Goal: Task Accomplishment & Management: Manage account settings

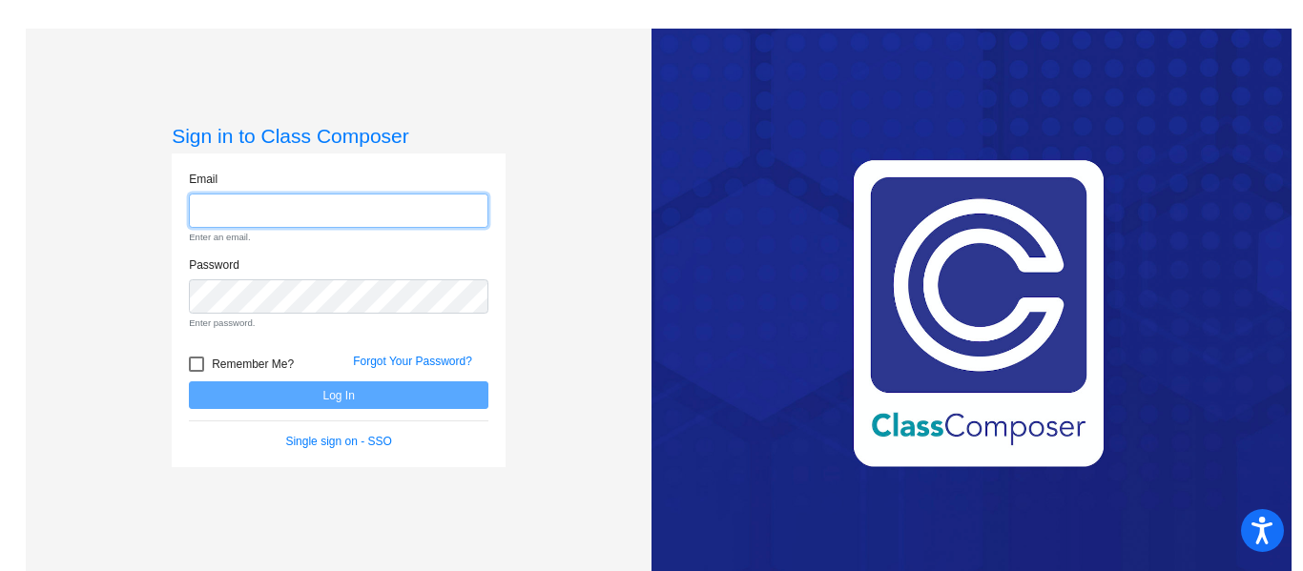
type input "[EMAIL_ADDRESS][PERSON_NAME][DOMAIN_NAME]"
click at [267, 393] on form "Email [EMAIL_ADDRESS][PERSON_NAME][DOMAIN_NAME] Enter an email. Password Enter …" at bounding box center [339, 311] width 300 height 281
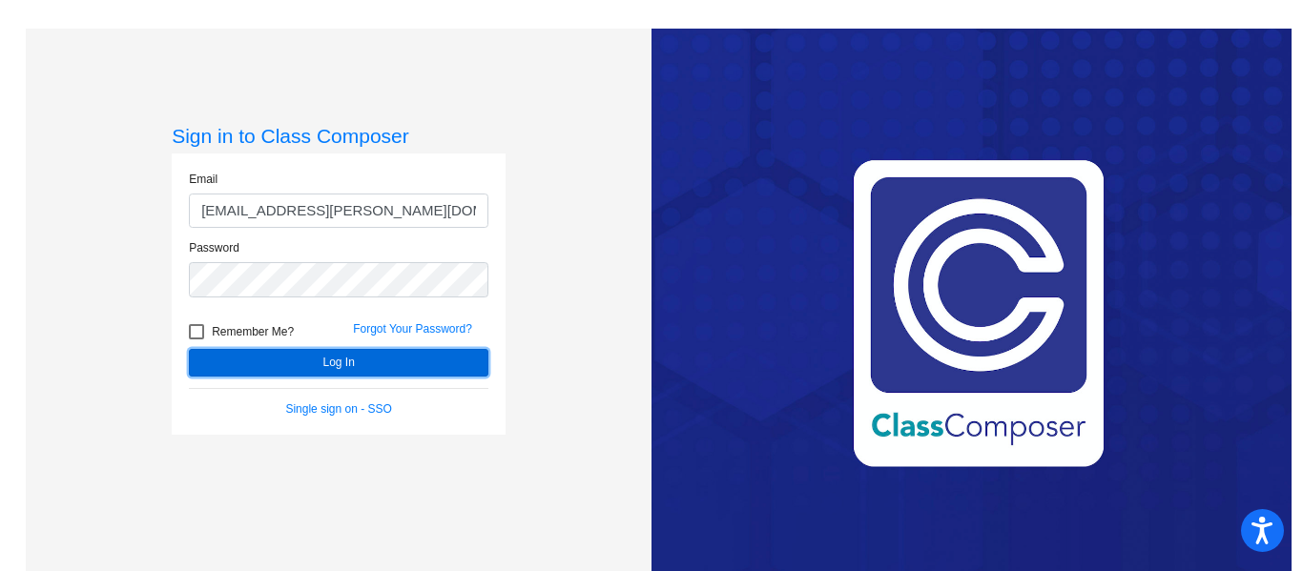
click at [273, 367] on button "Log In" at bounding box center [339, 363] width 300 height 28
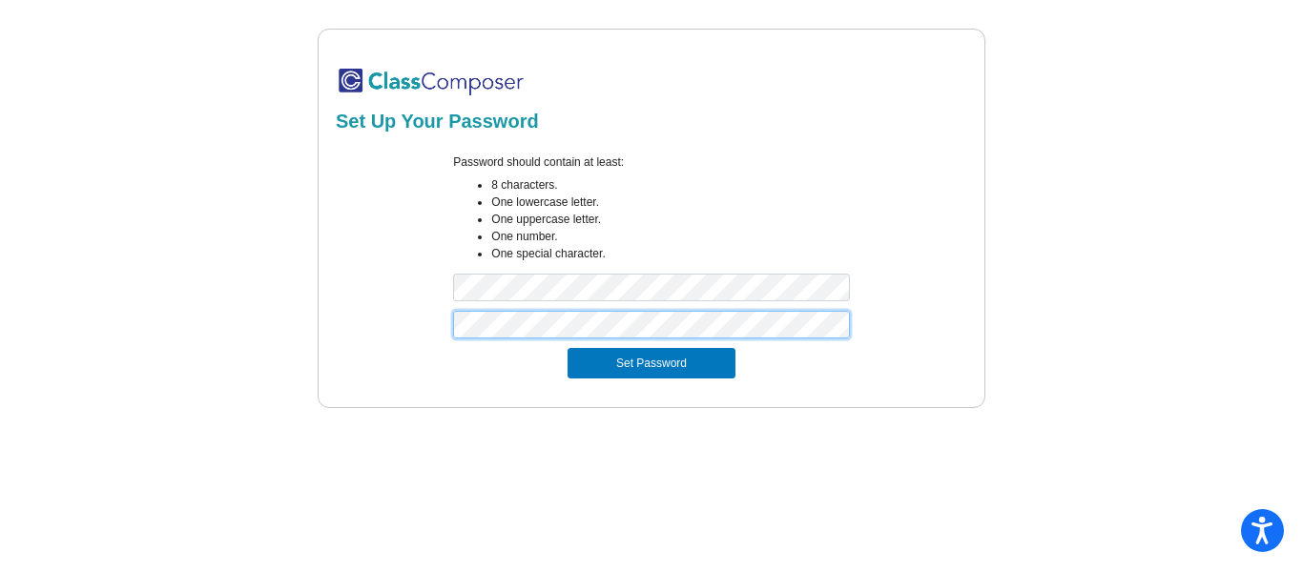
click at [568, 348] on button "Set Password" at bounding box center [652, 363] width 168 height 31
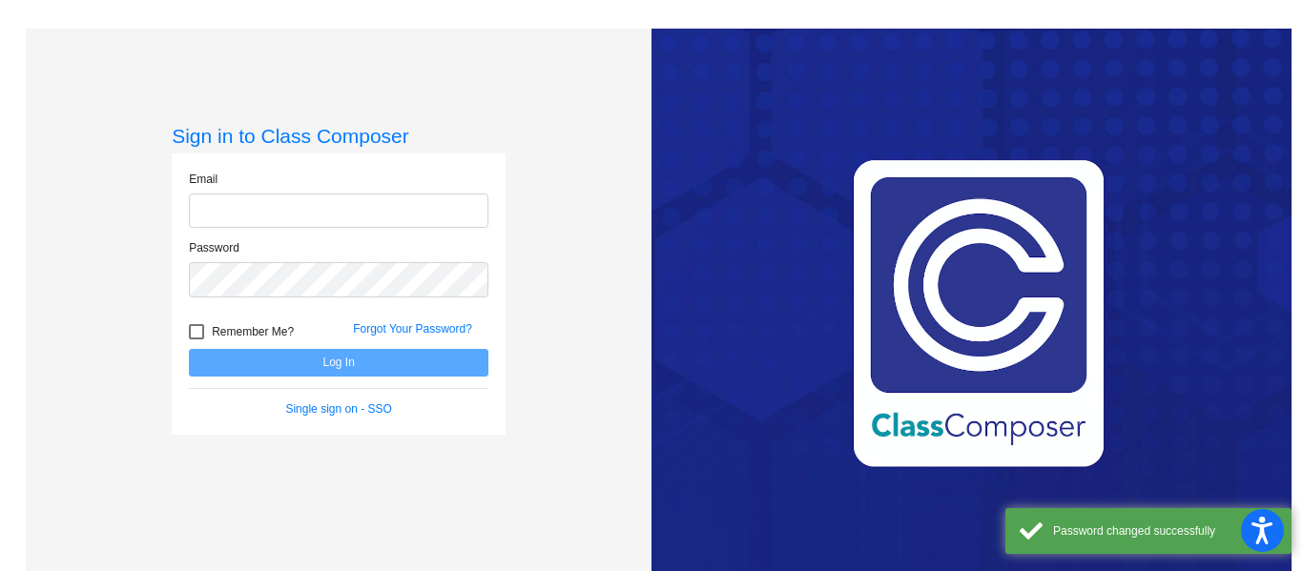
type input "[EMAIL_ADDRESS][PERSON_NAME][DOMAIN_NAME]"
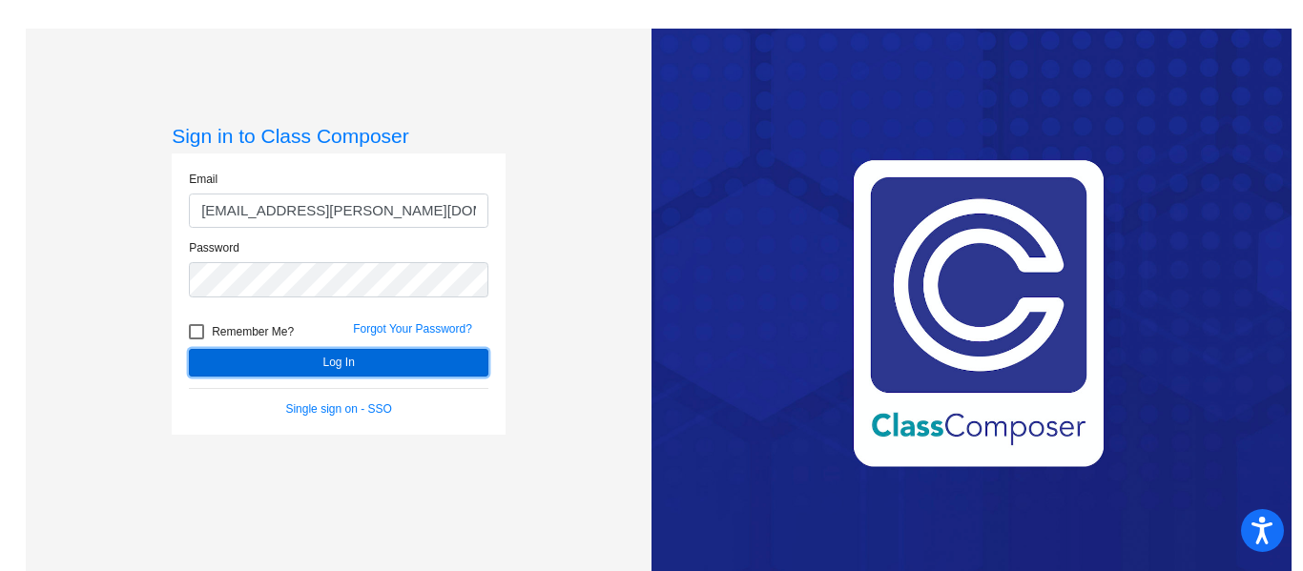
click at [356, 361] on button "Log In" at bounding box center [339, 363] width 300 height 28
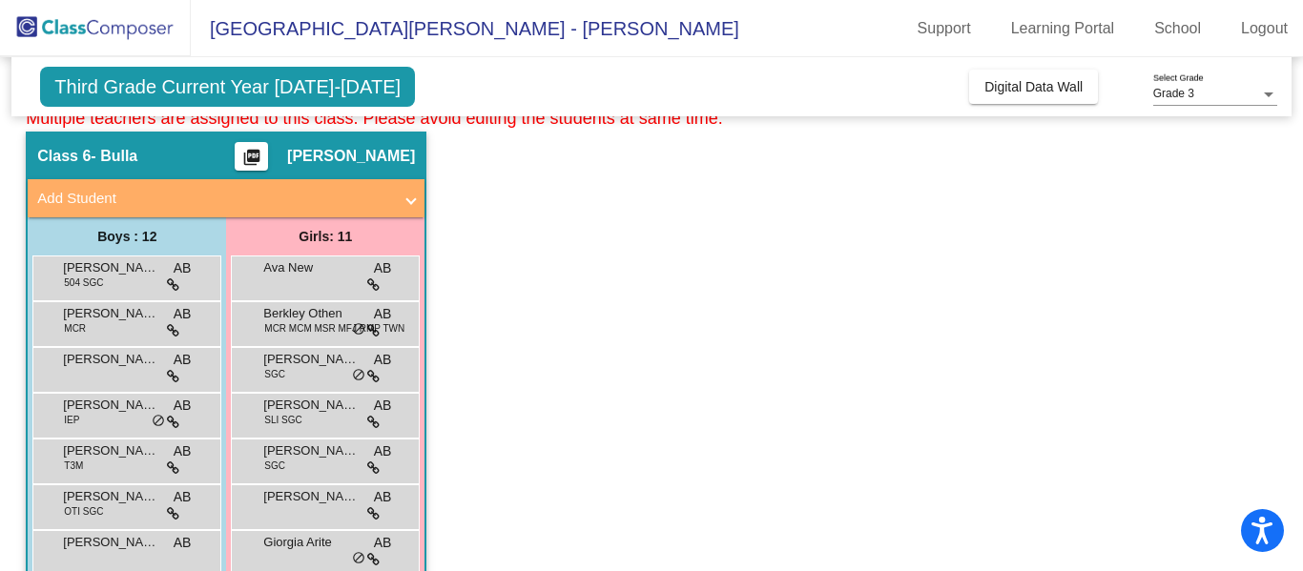
scroll to position [78, 0]
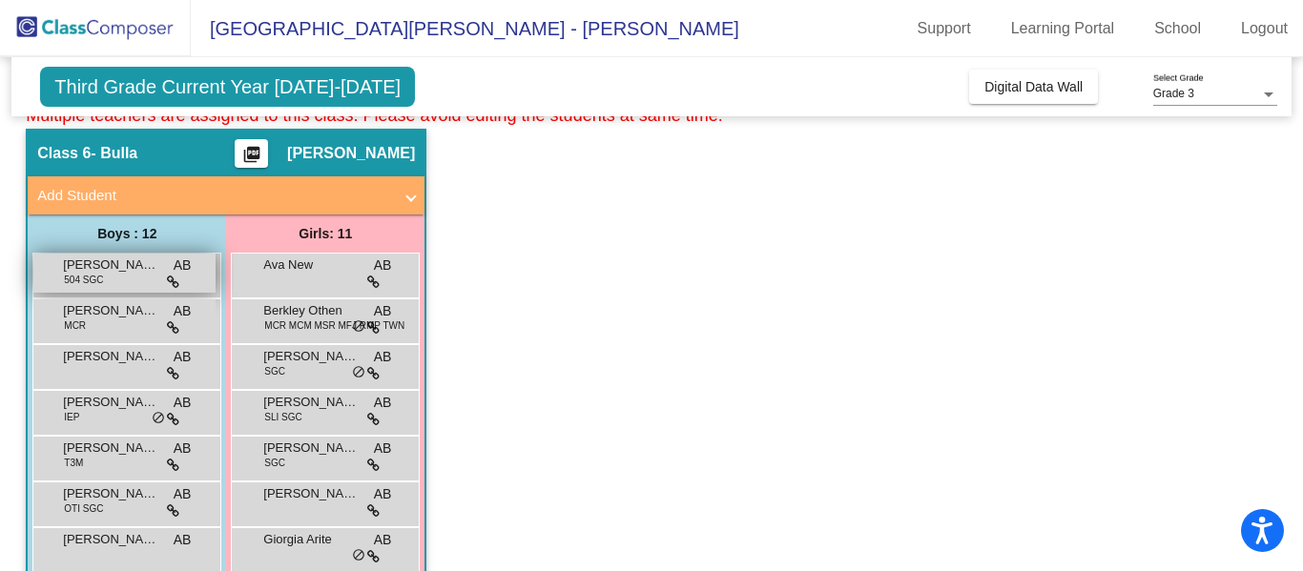
click at [156, 267] on span "Anthony Vilt" at bounding box center [110, 265] width 95 height 19
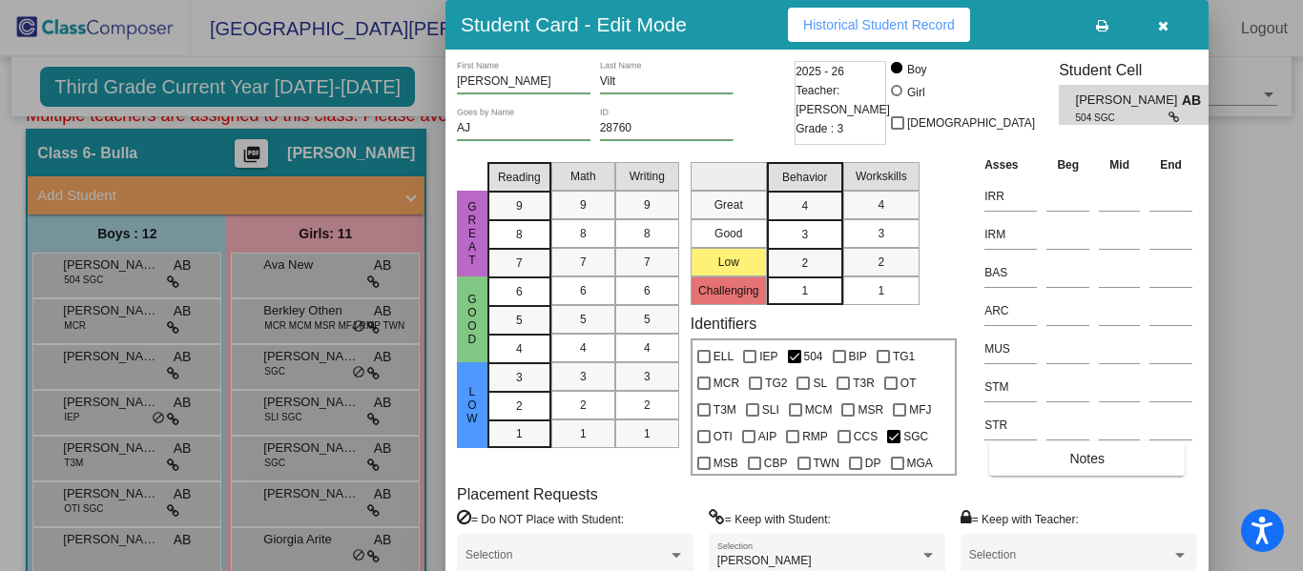
click at [1164, 32] on button "button" at bounding box center [1162, 25] width 61 height 34
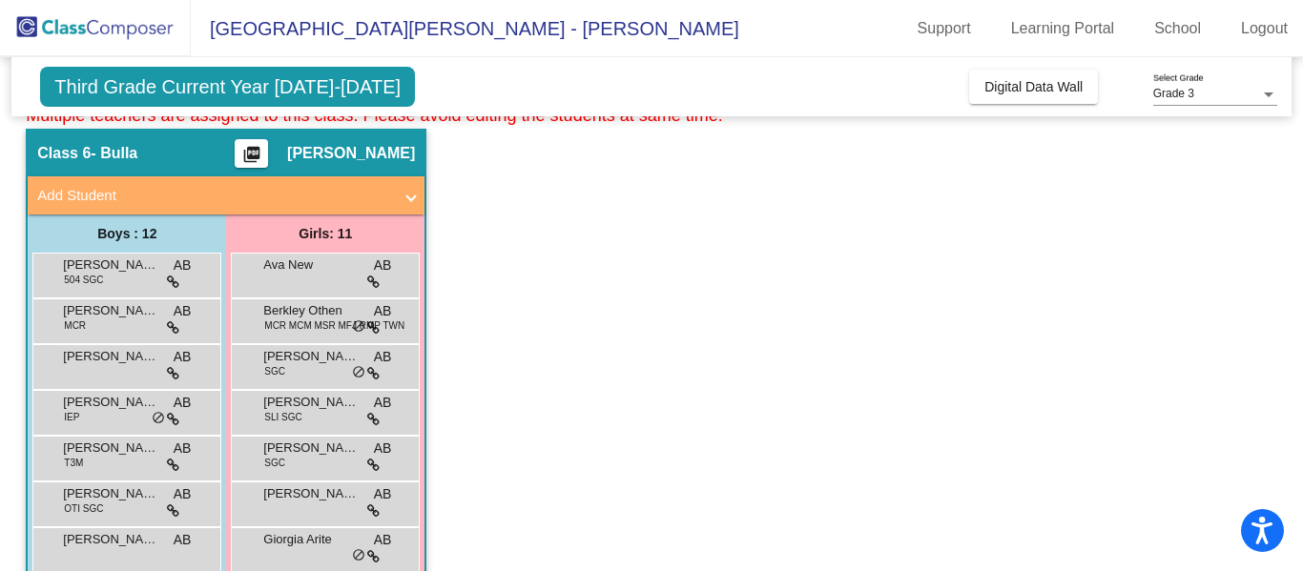
scroll to position [0, 0]
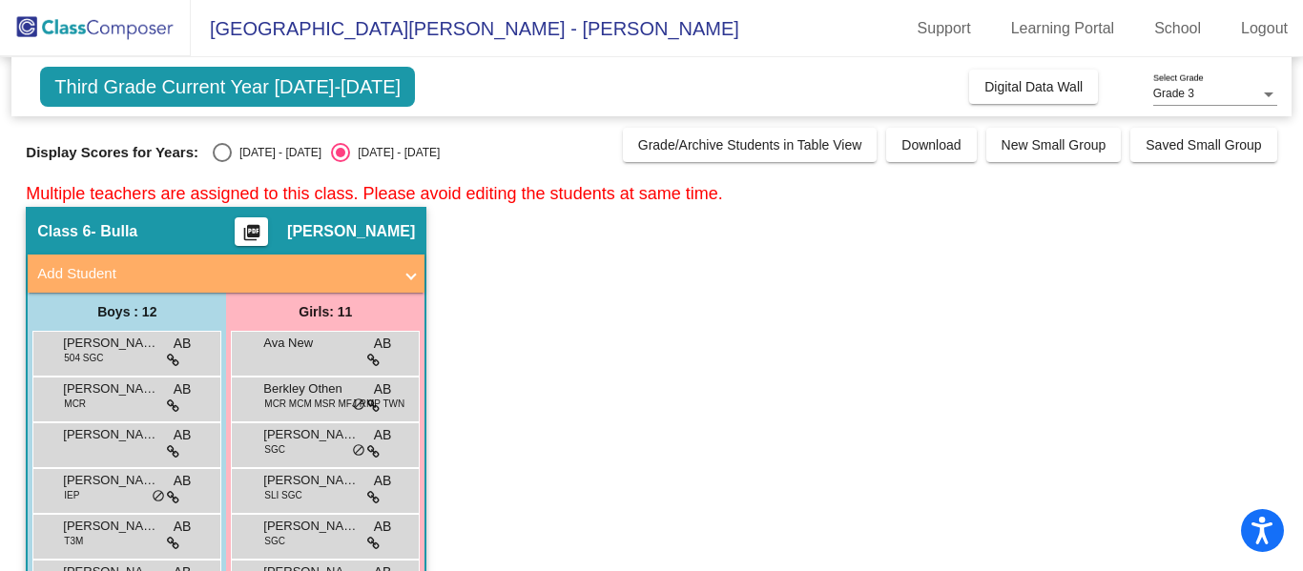
click at [213, 158] on div "Select an option" at bounding box center [222, 152] width 19 height 19
click at [221, 162] on input "2024 - 2025" at bounding box center [221, 162] width 1 height 1
radio input "true"
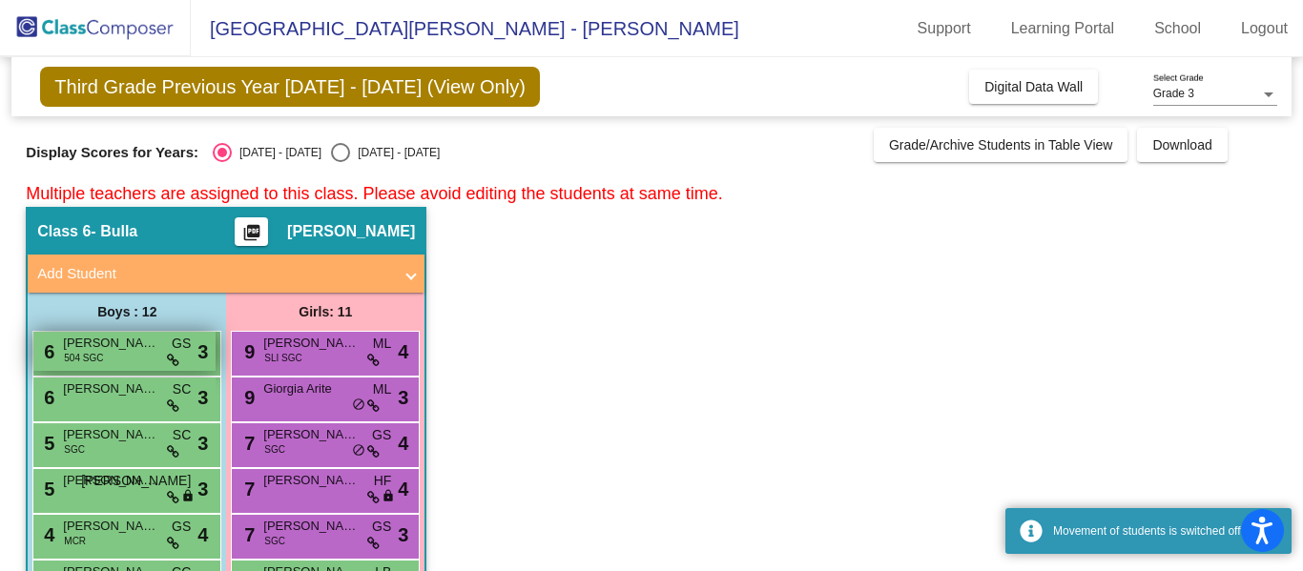
click at [139, 359] on div "6 Anthony Vilt 504 SGC GS lock do_not_disturb_alt 3" at bounding box center [124, 351] width 182 height 39
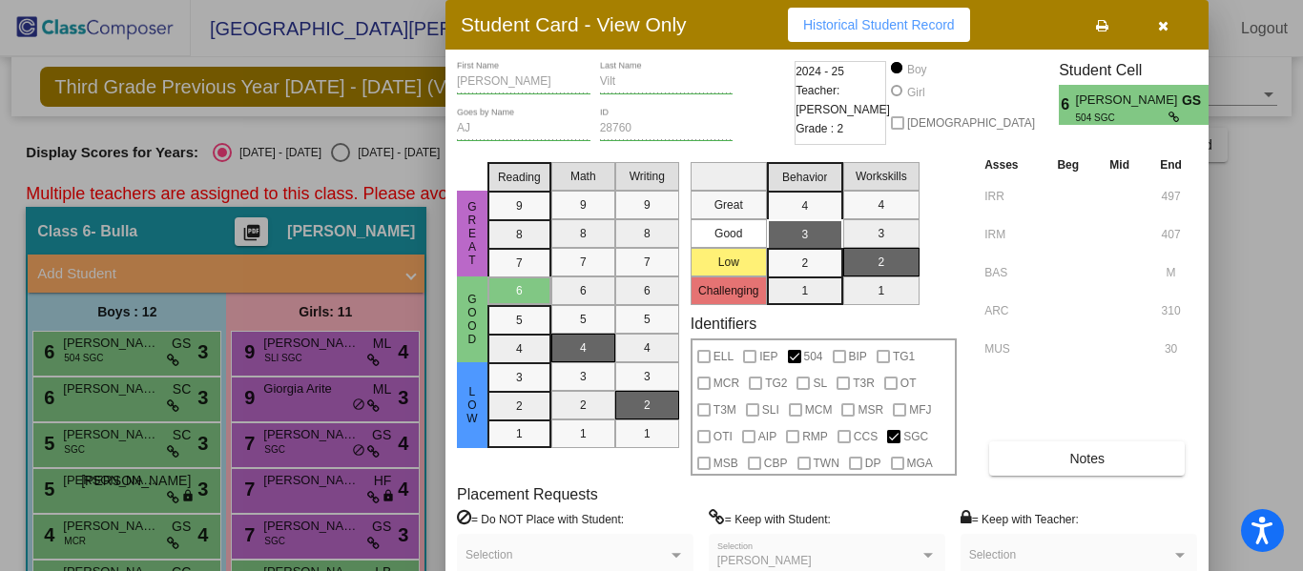
click at [1165, 25] on icon "button" at bounding box center [1163, 25] width 10 height 13
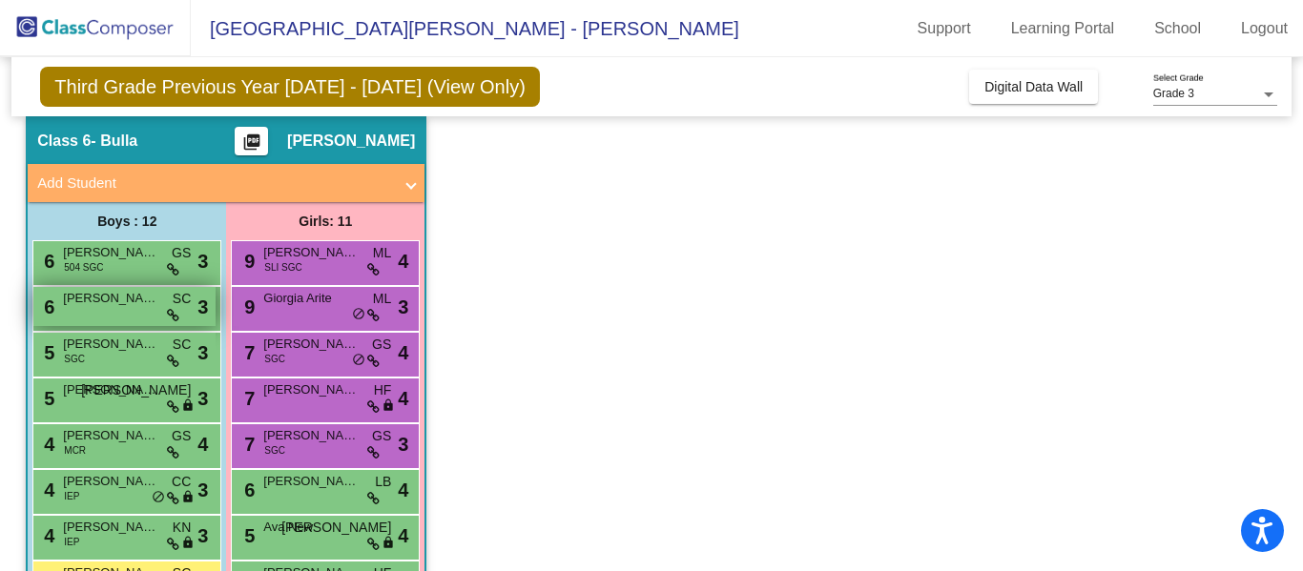
scroll to position [90, 0]
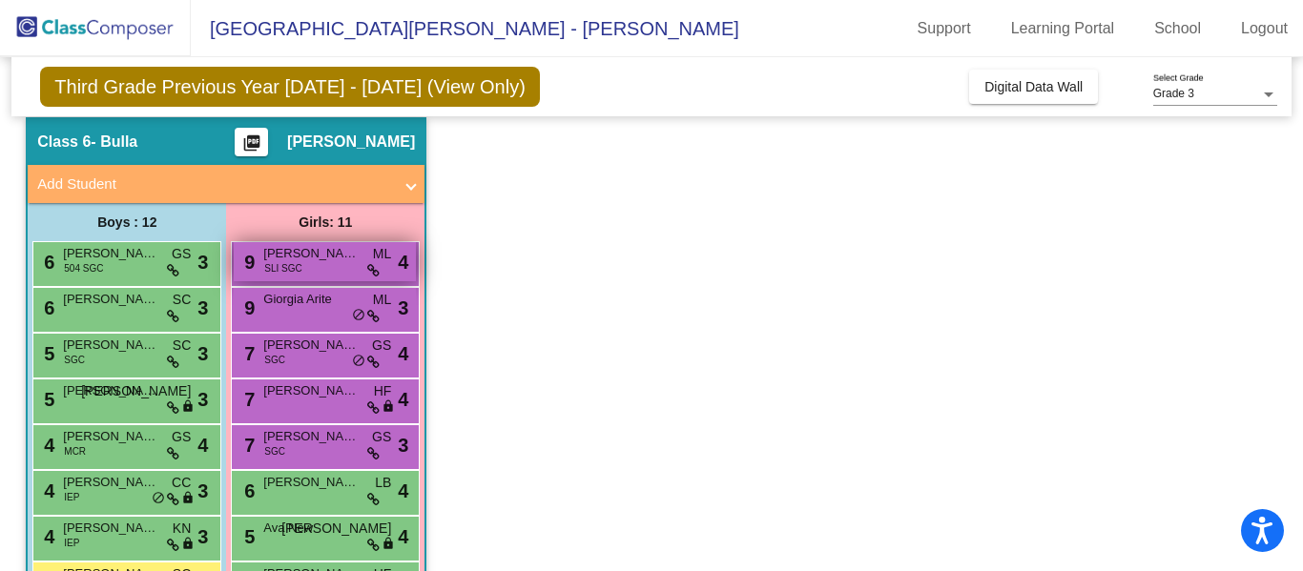
click at [329, 260] on span "Emilia Weinstein" at bounding box center [310, 253] width 95 height 19
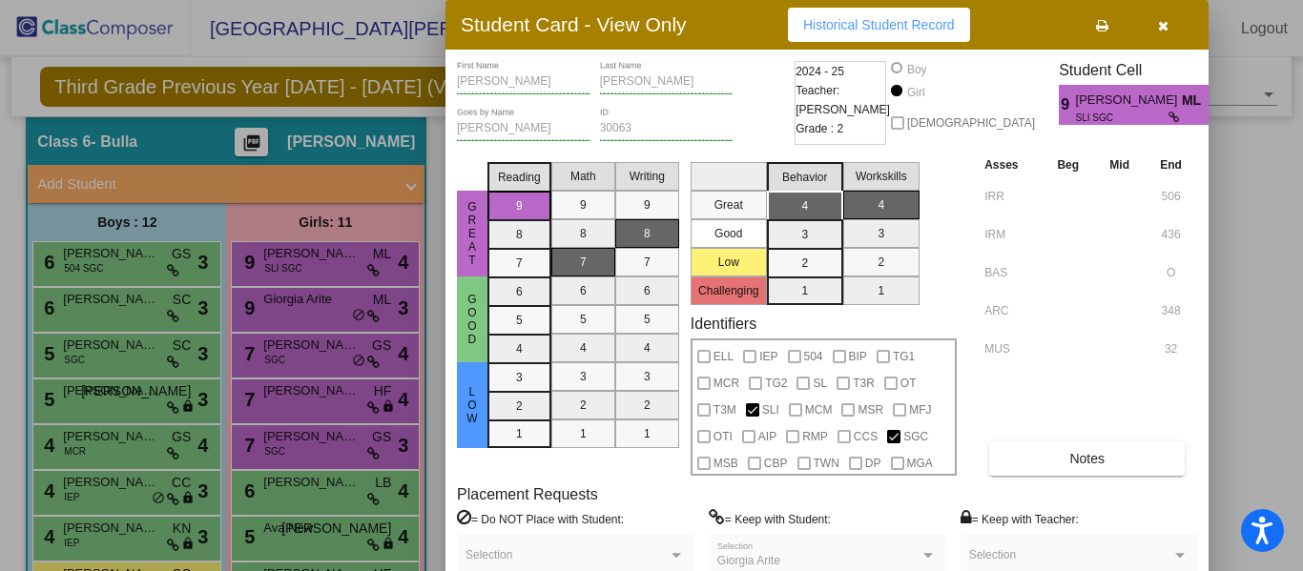
click at [1177, 21] on button "button" at bounding box center [1162, 25] width 61 height 34
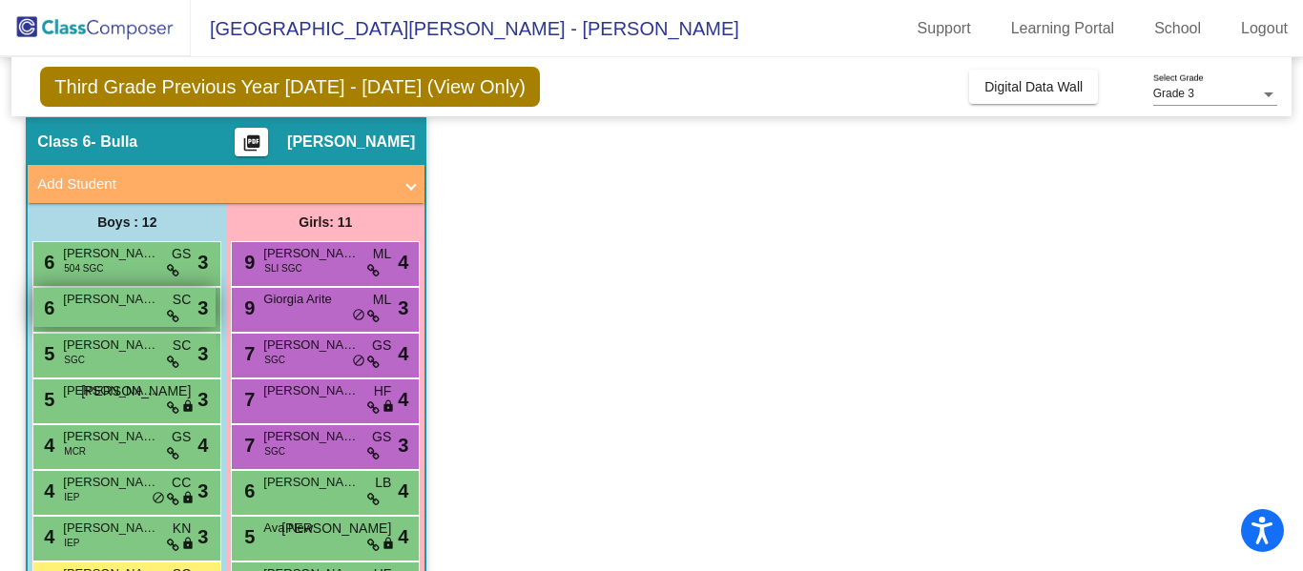
click at [118, 323] on div "6 Calvin Richmond SC lock do_not_disturb_alt 3" at bounding box center [124, 307] width 182 height 39
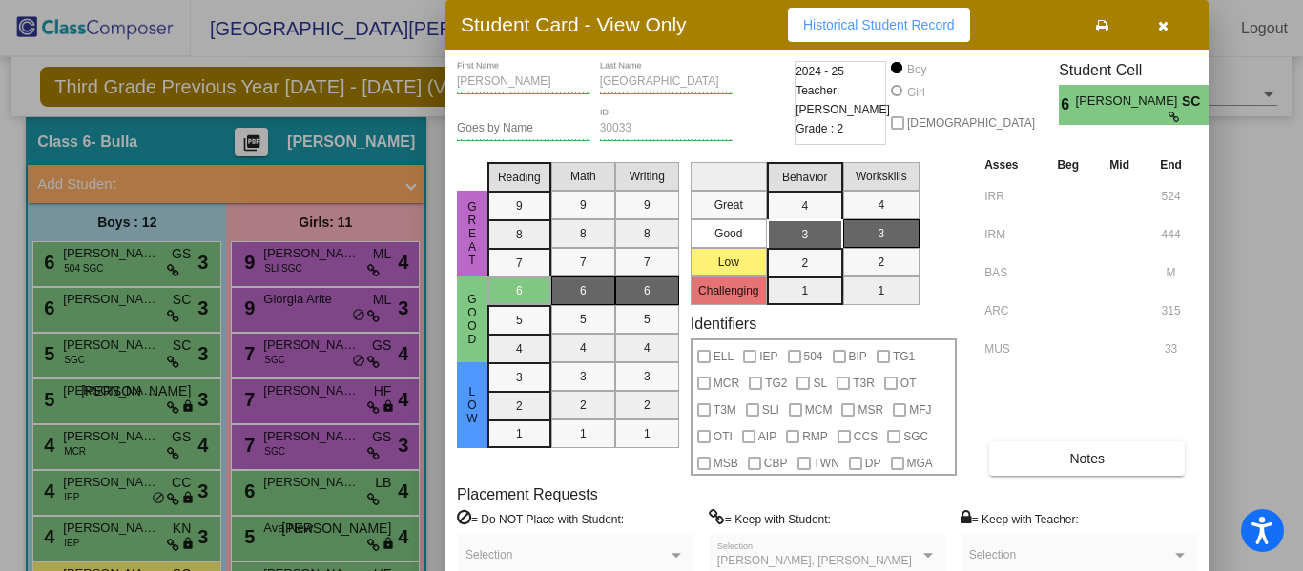
click at [1161, 31] on icon "button" at bounding box center [1163, 25] width 10 height 13
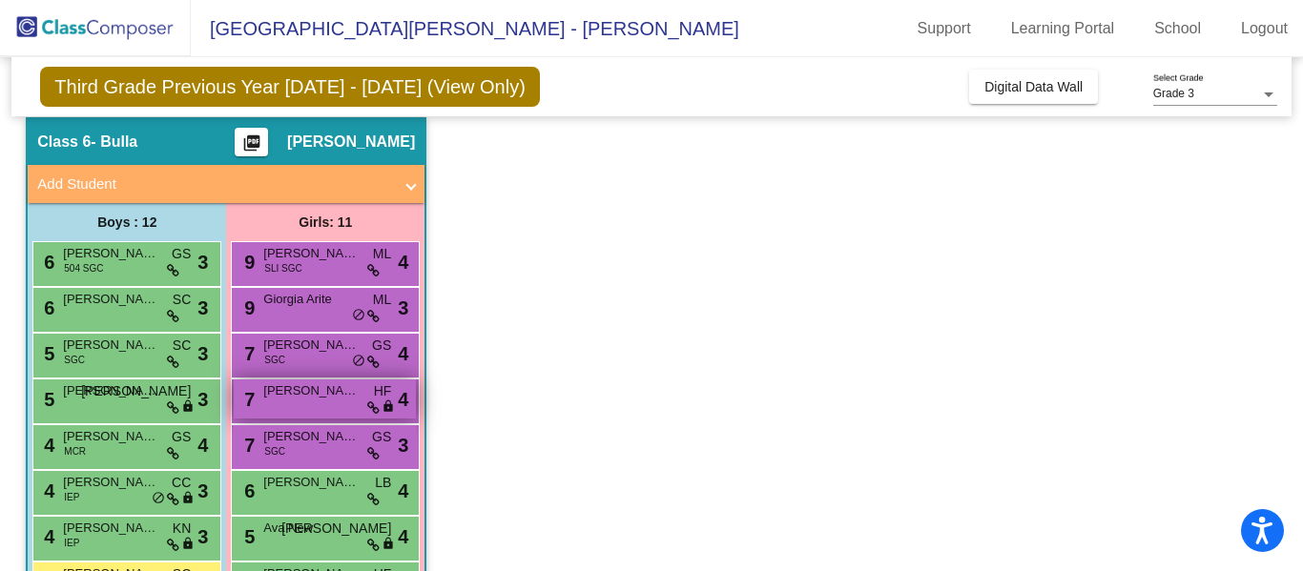
click at [271, 405] on div "7 Gemma Wake HF lock do_not_disturb_alt 4" at bounding box center [325, 399] width 182 height 39
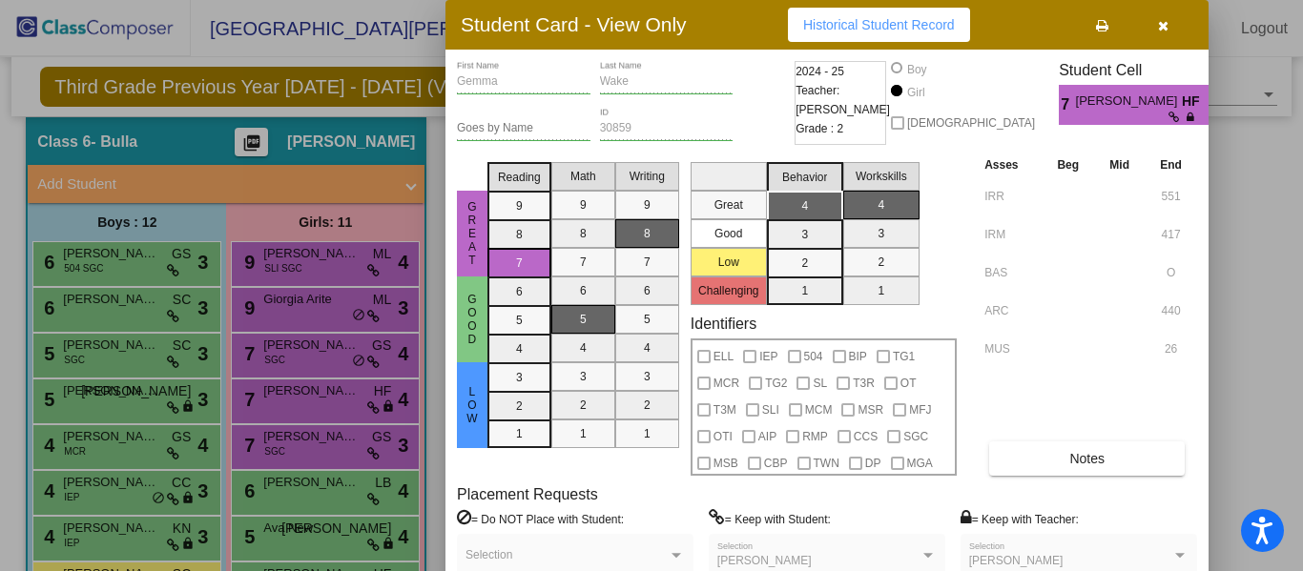
click at [1163, 32] on button "button" at bounding box center [1162, 25] width 61 height 34
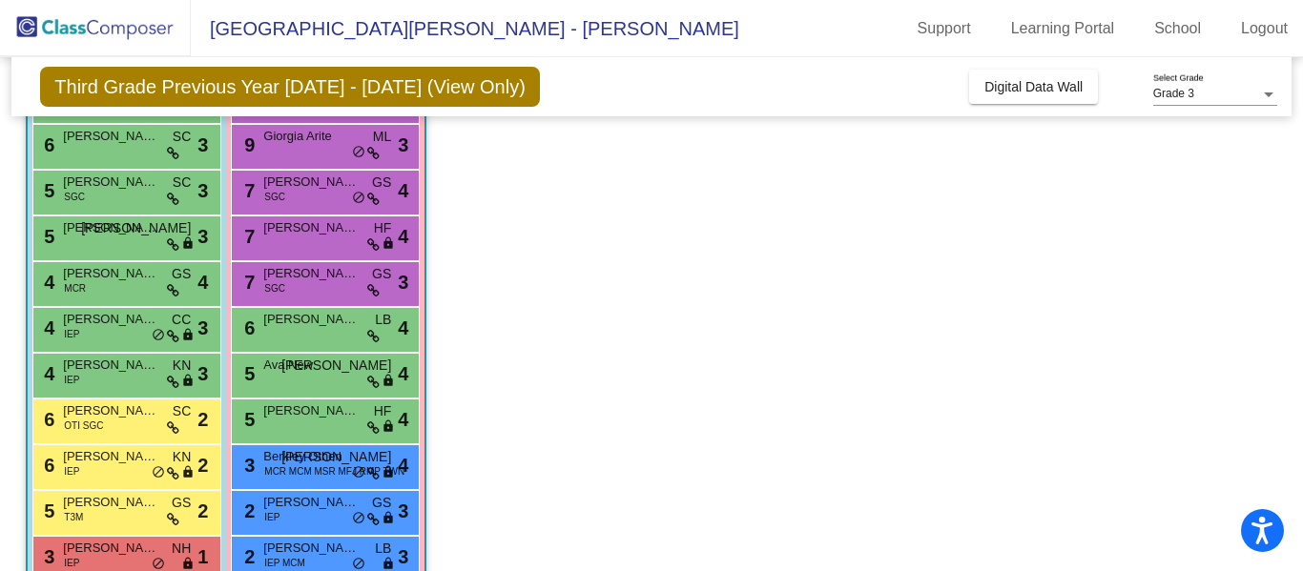
scroll to position [340, 0]
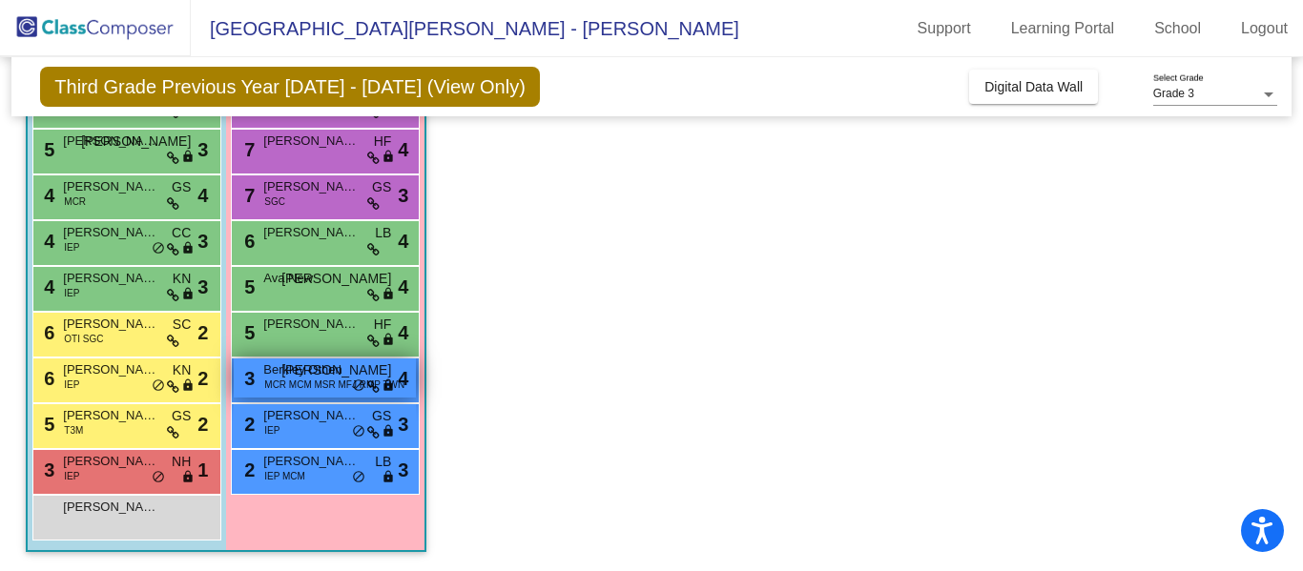
click at [314, 385] on span "MCR MCM MSR MFJ RMP TWN" at bounding box center [334, 385] width 140 height 14
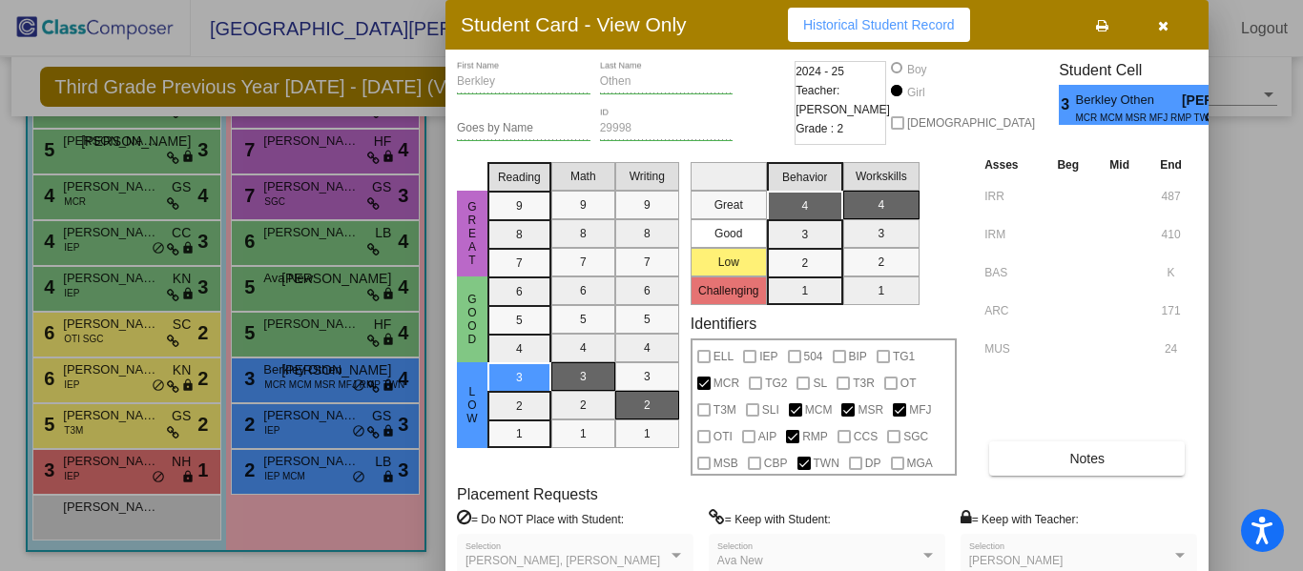
click at [1155, 31] on button "button" at bounding box center [1162, 25] width 61 height 34
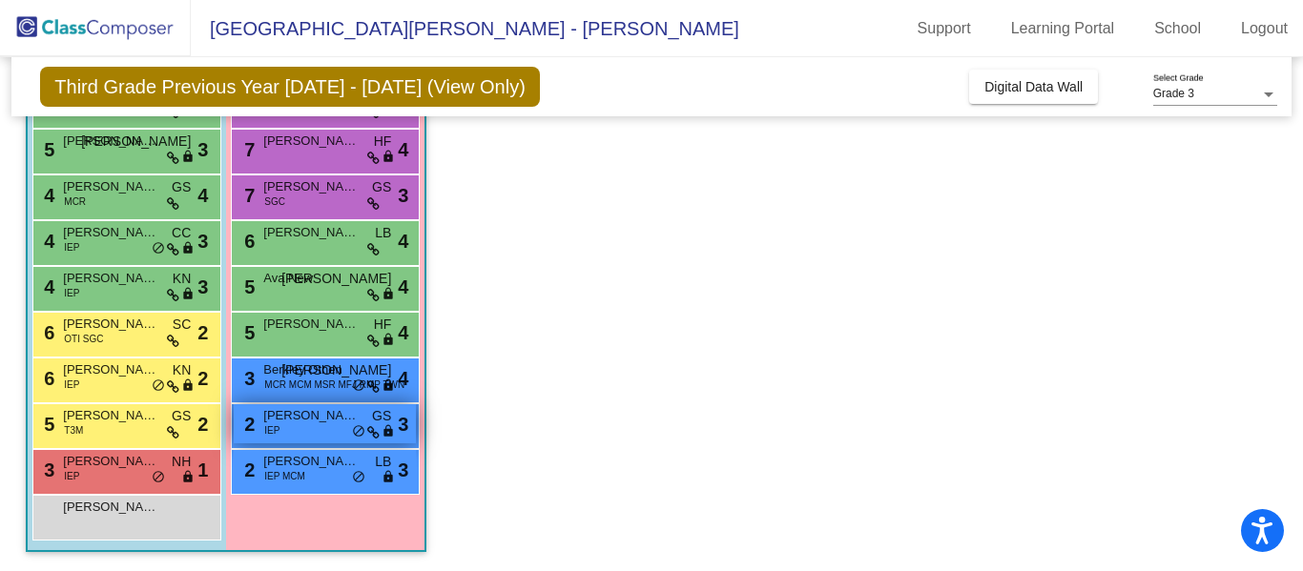
click at [331, 429] on div "2 Reagan Langenderfer IEP GS lock do_not_disturb_alt 3" at bounding box center [325, 424] width 182 height 39
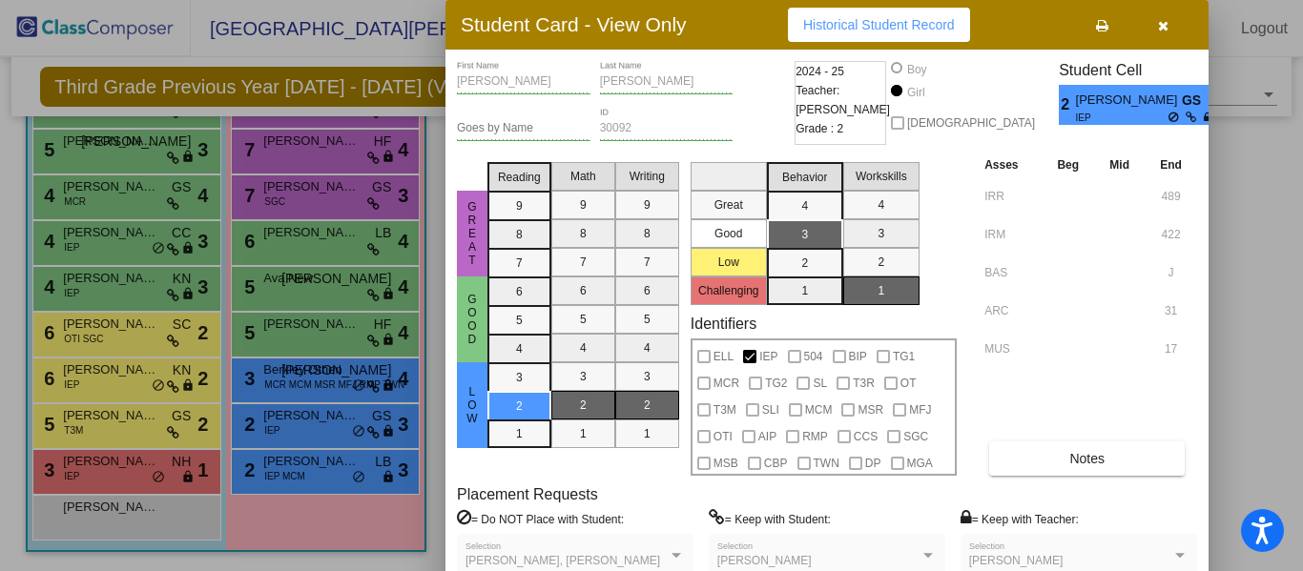
click at [1168, 28] on button "button" at bounding box center [1162, 25] width 61 height 34
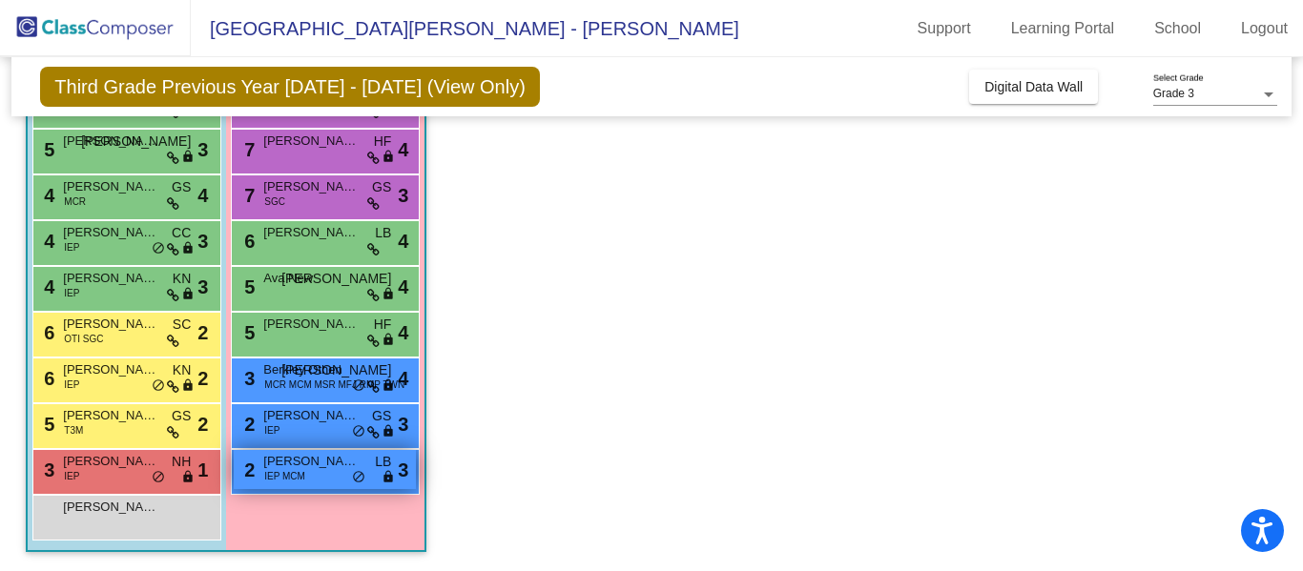
click at [345, 465] on span "Sophie Herman" at bounding box center [310, 461] width 95 height 19
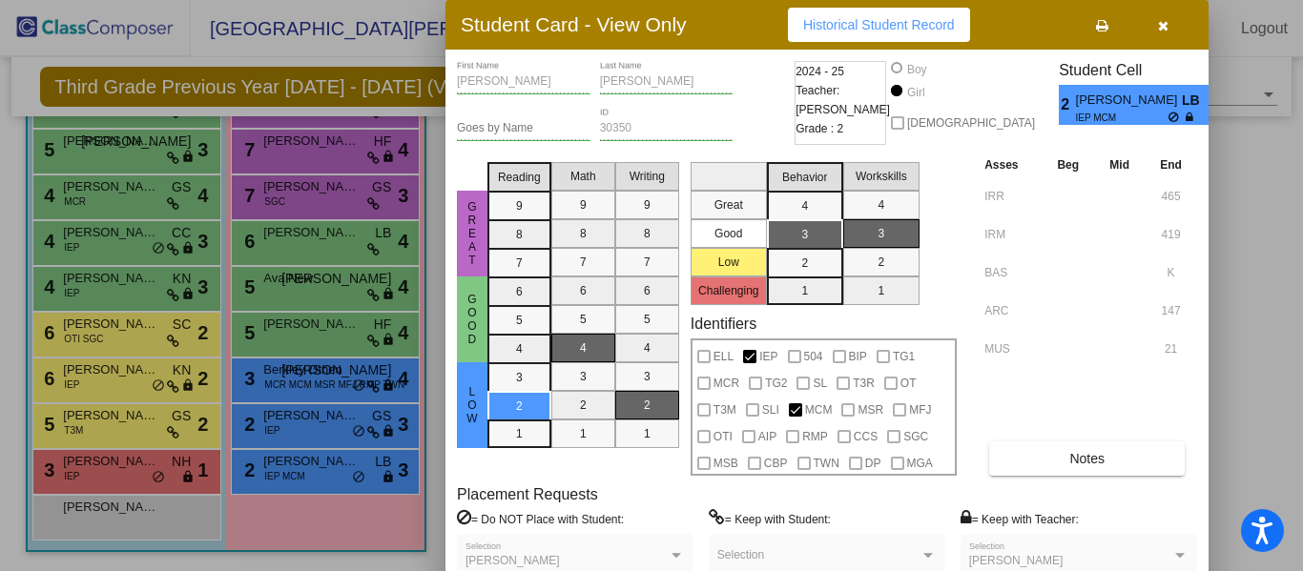
click at [1163, 31] on icon "button" at bounding box center [1163, 25] width 10 height 13
